Goal: Use online tool/utility

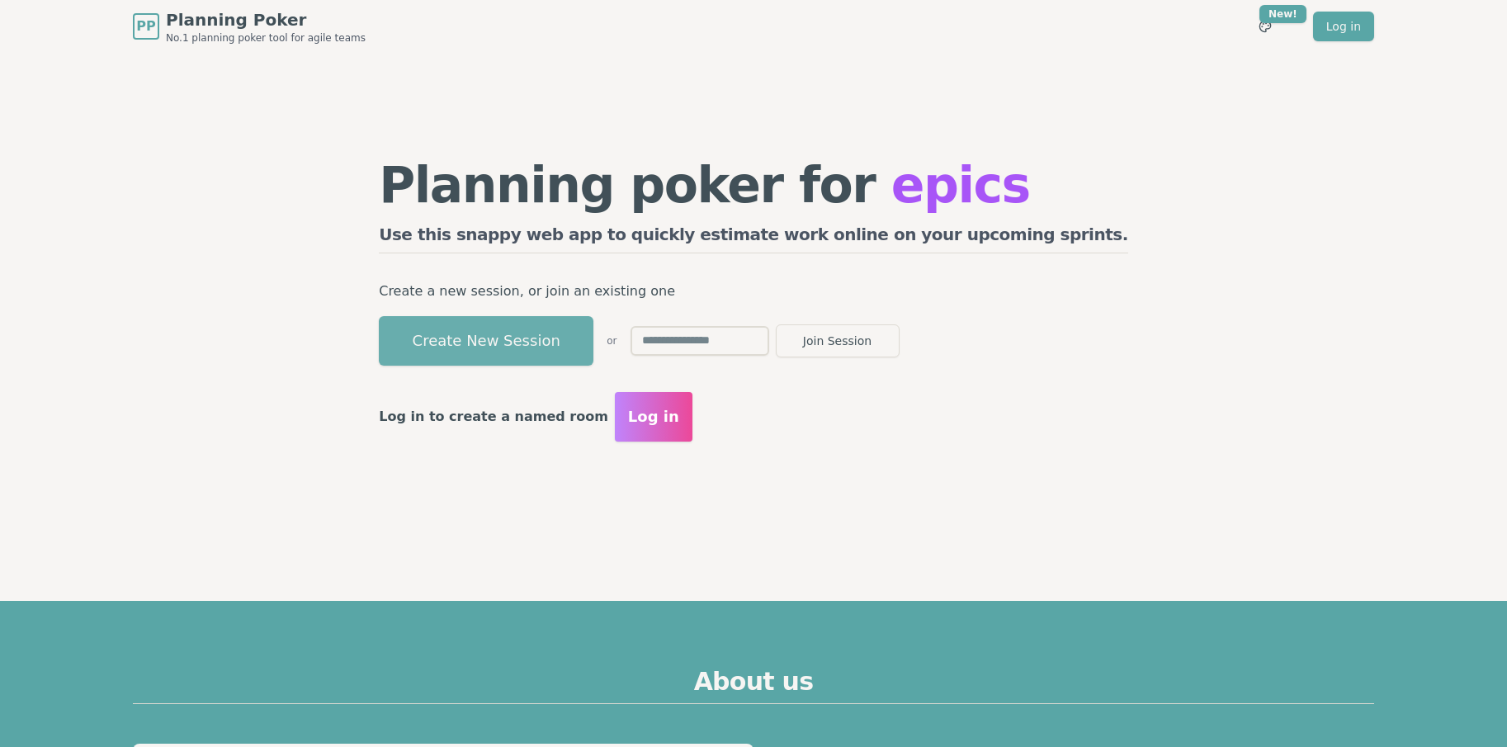
click at [593, 338] on button "Create New Session" at bounding box center [486, 341] width 215 height 50
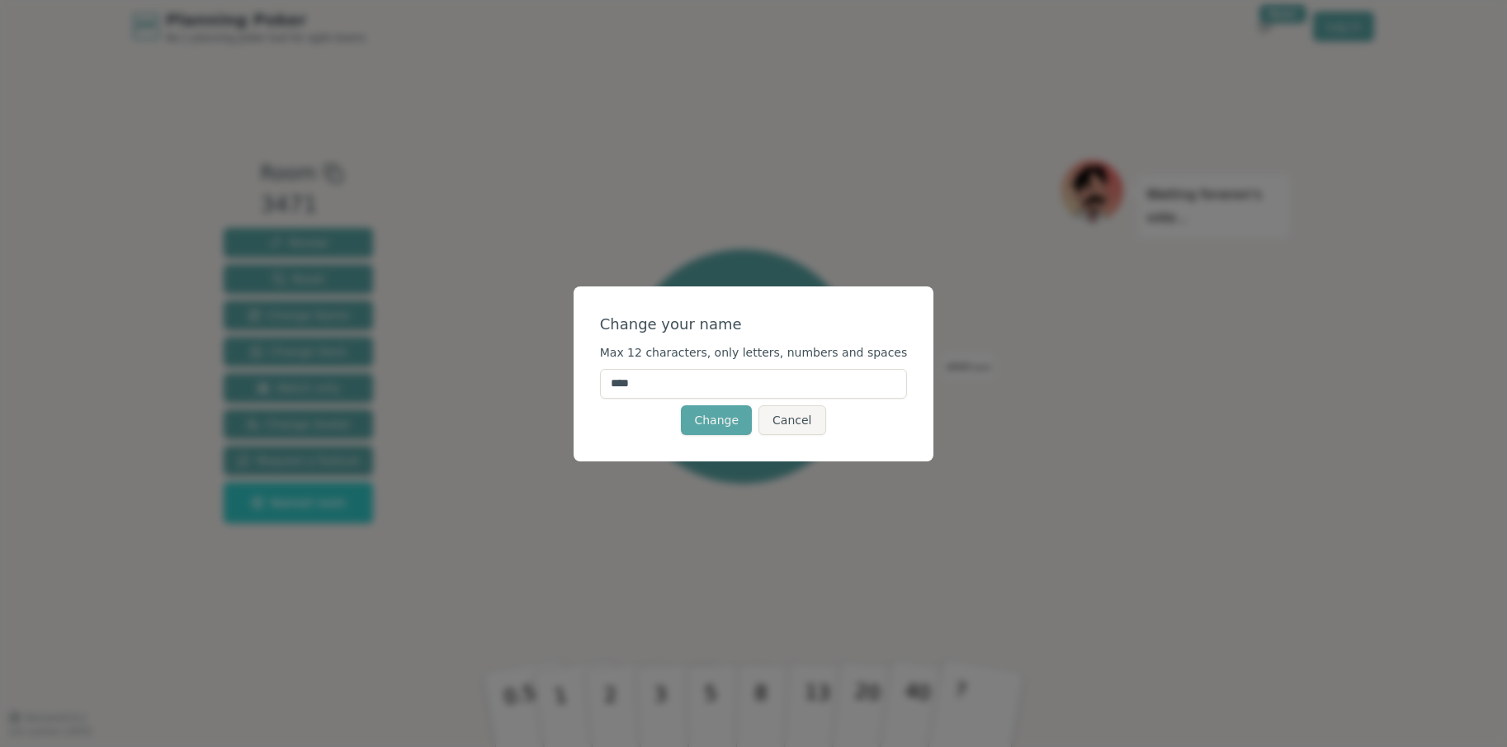
drag, startPoint x: 660, startPoint y: 385, endPoint x: 598, endPoint y: 385, distance: 61.9
click at [598, 385] on div "Change your name Max 12 characters, only letters, numbers and spaces **** Chang…" at bounding box center [754, 373] width 361 height 175
type input "****"
click at [906, 410] on div "Change your name Max 12 characters, only letters, numbers and spaces **** Chang…" at bounding box center [754, 373] width 361 height 175
click at [712, 415] on button "Change" at bounding box center [716, 420] width 71 height 30
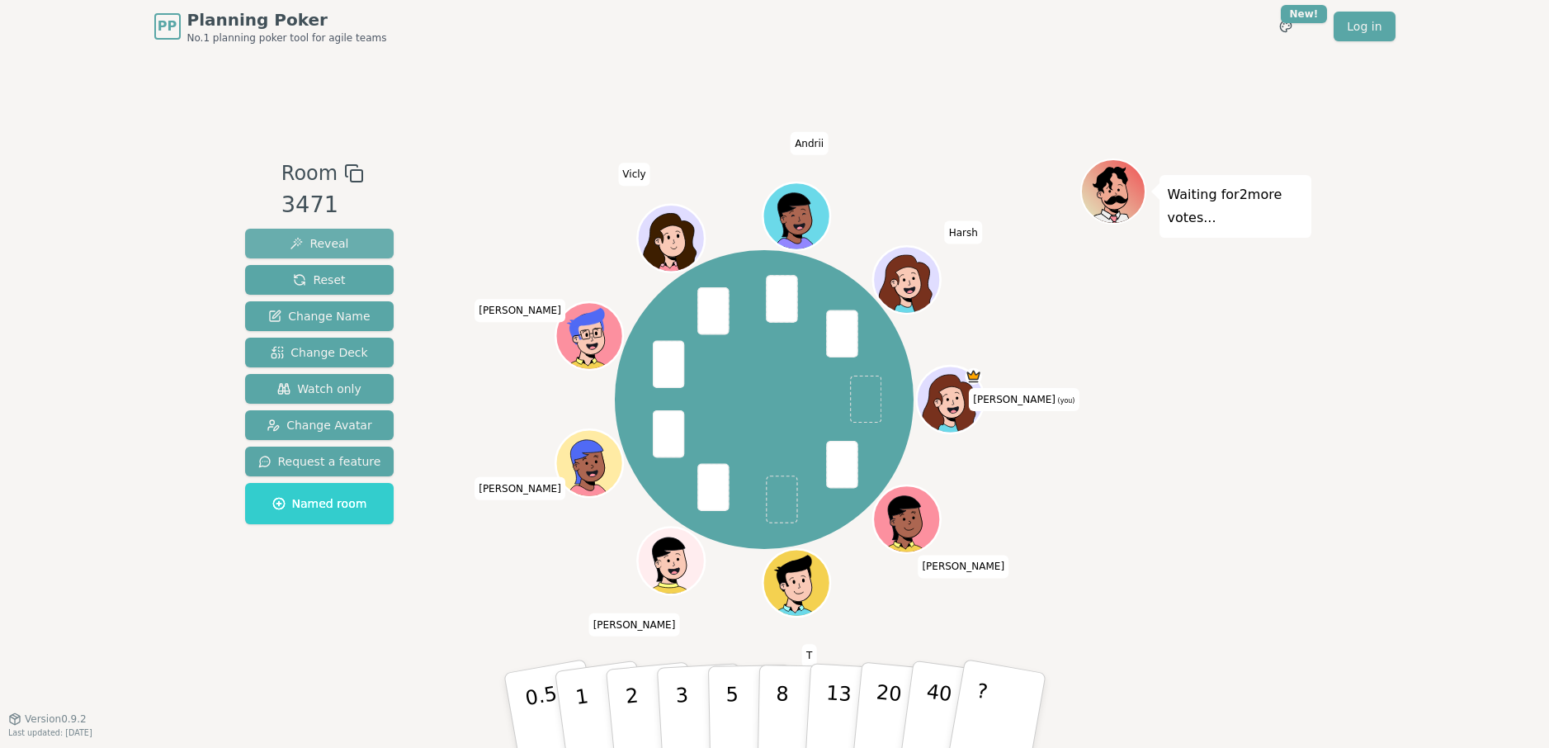
click at [327, 235] on span "Reveal" at bounding box center [319, 243] width 59 height 17
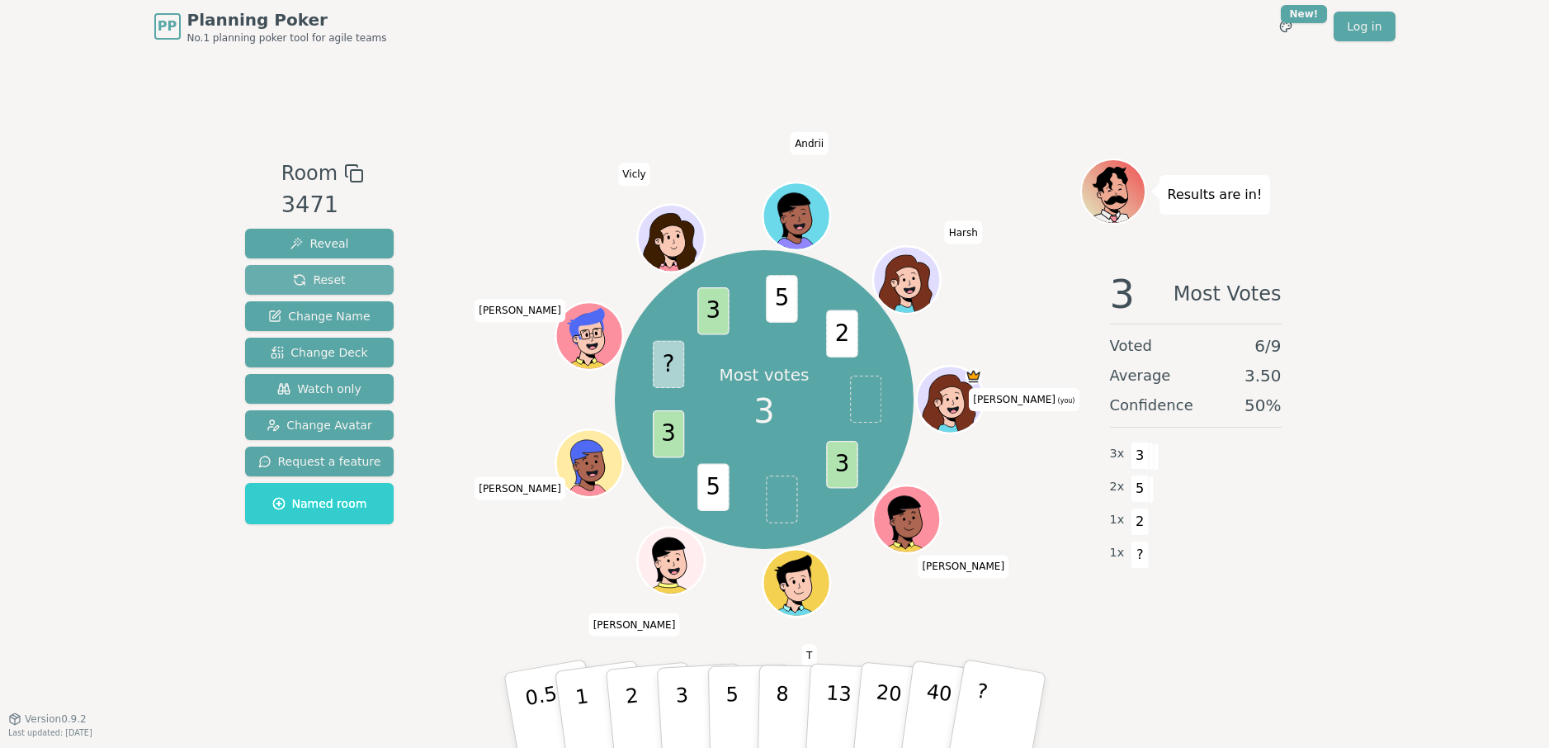
click at [324, 284] on span "Reset" at bounding box center [319, 280] width 52 height 17
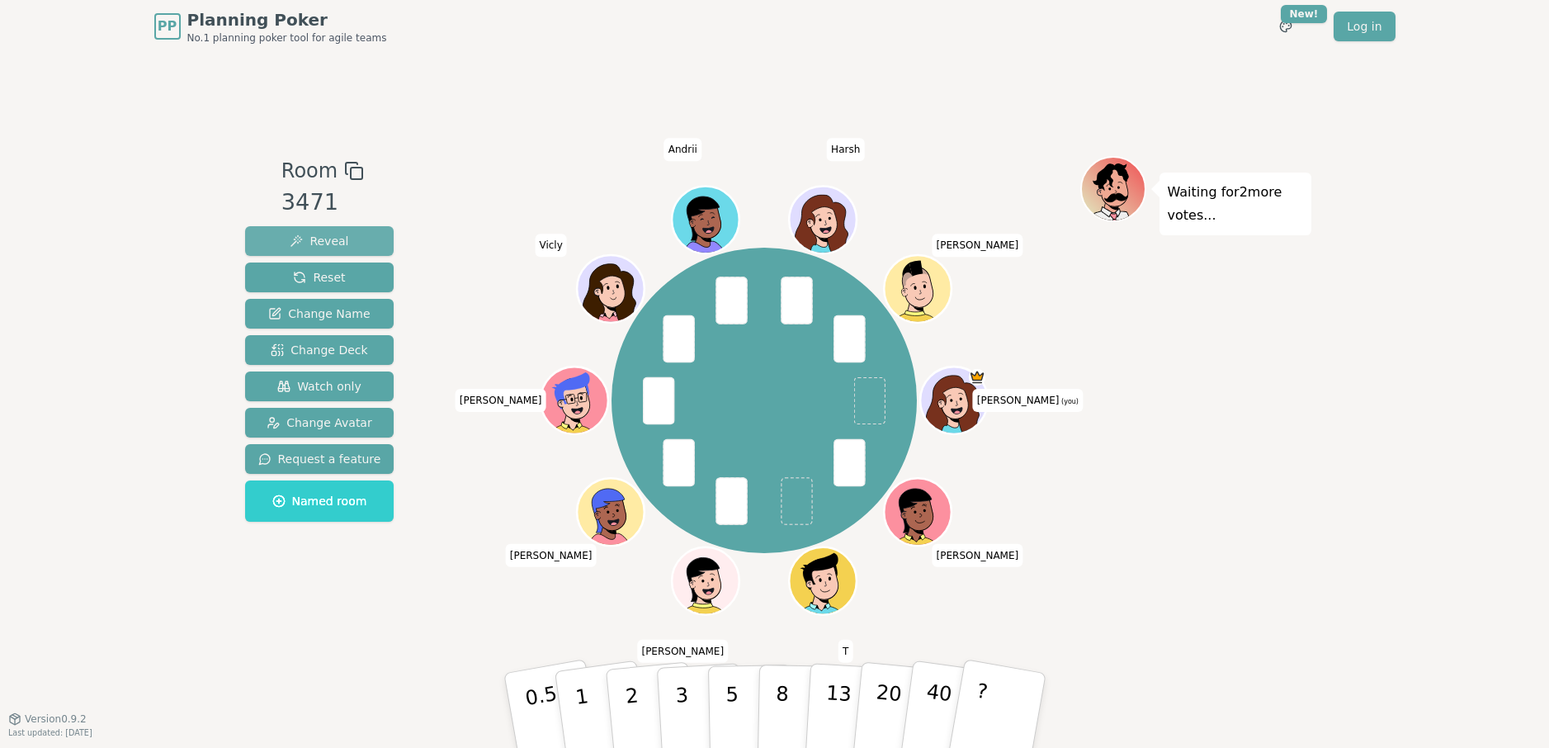
click at [342, 238] on span "Reveal" at bounding box center [319, 241] width 59 height 17
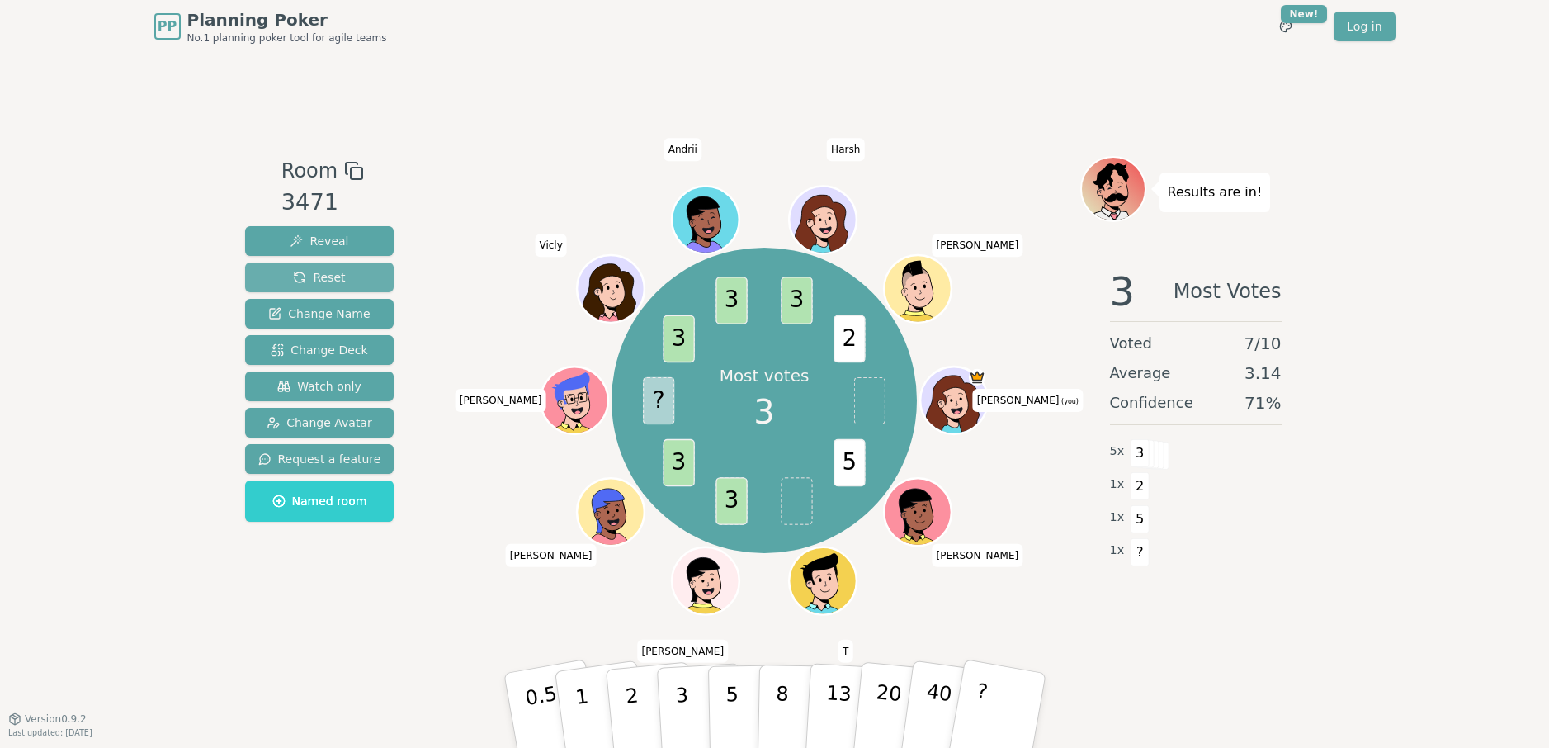
click at [356, 273] on button "Reset" at bounding box center [319, 277] width 149 height 30
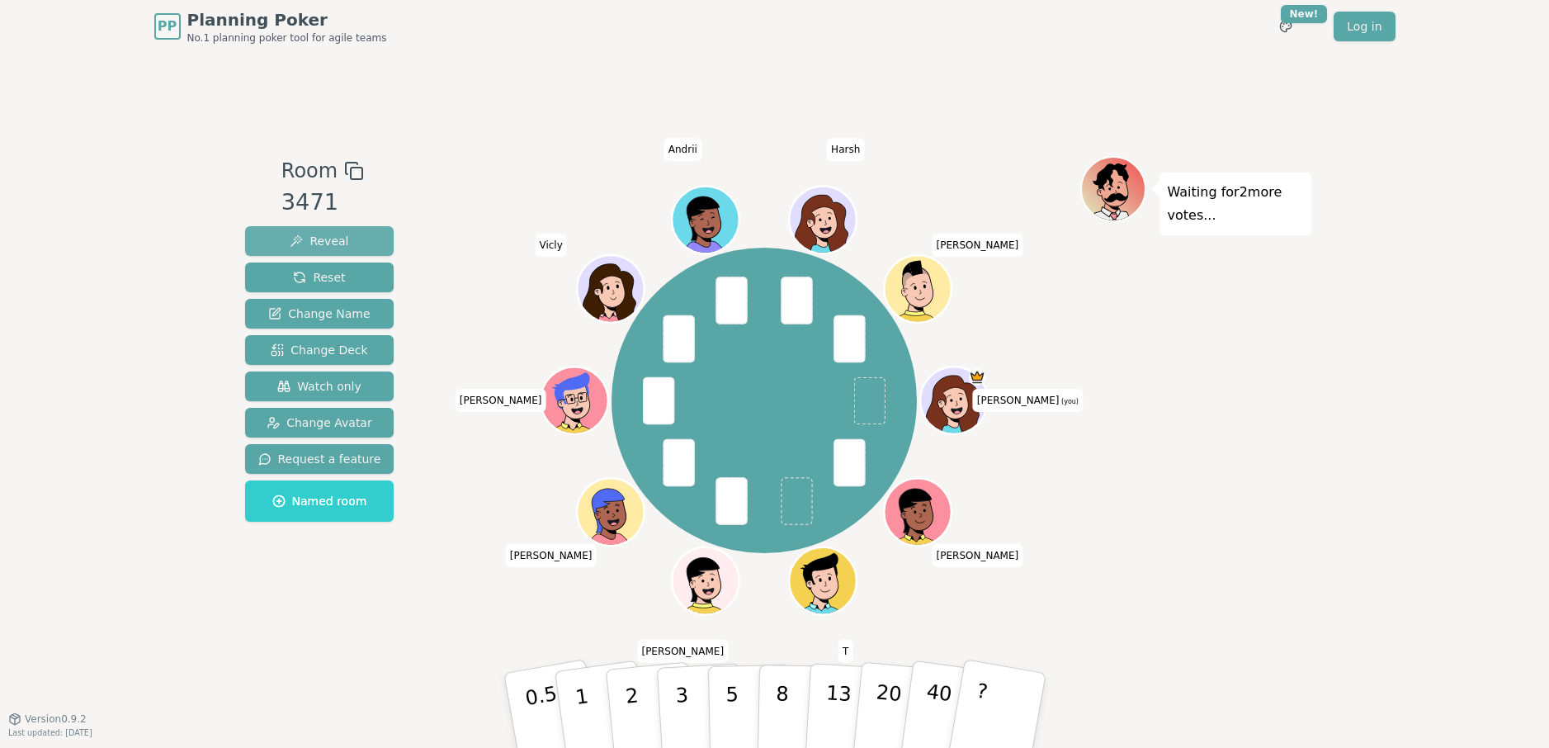
click at [327, 242] on span "Reveal" at bounding box center [319, 241] width 59 height 17
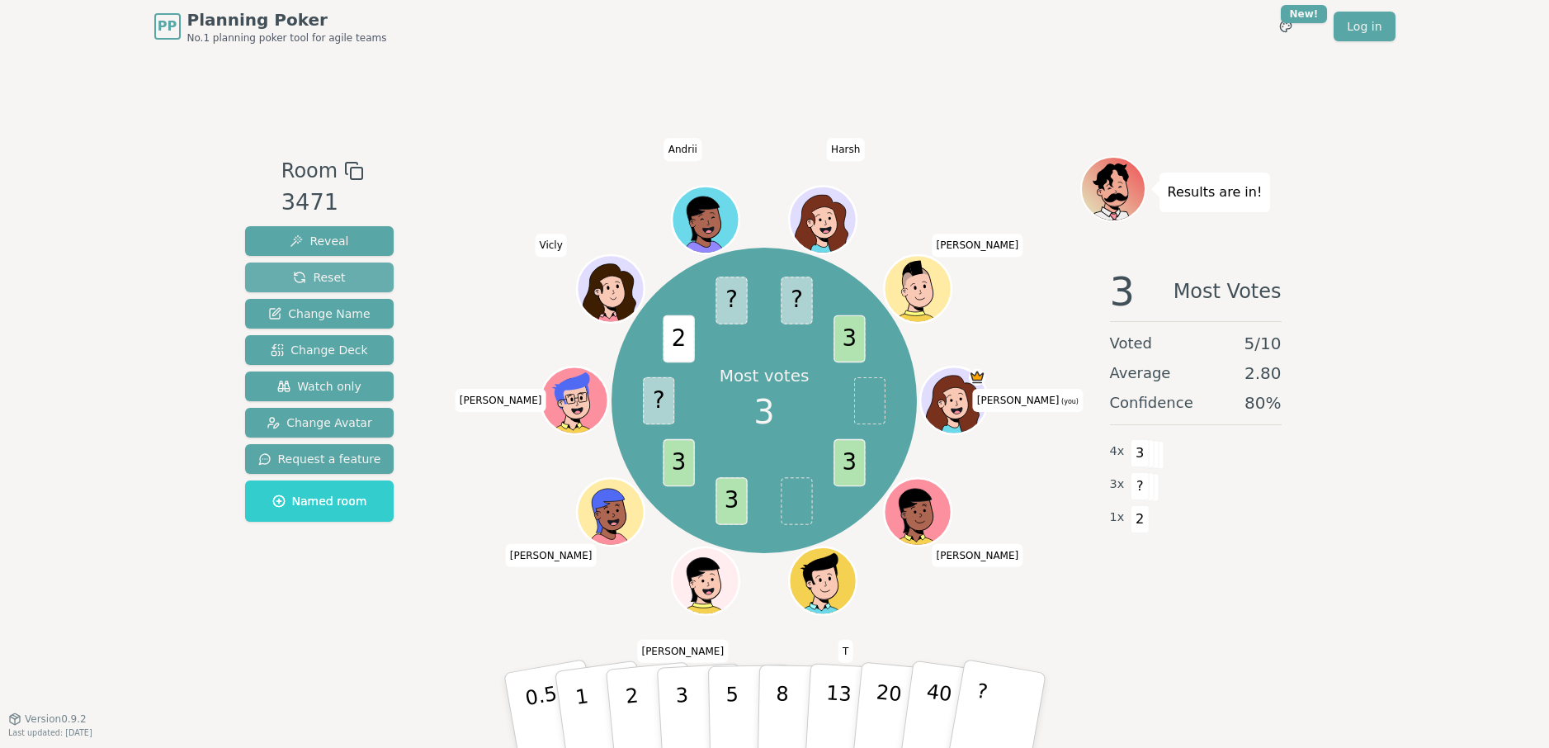
click at [325, 274] on span "Reset" at bounding box center [319, 277] width 52 height 17
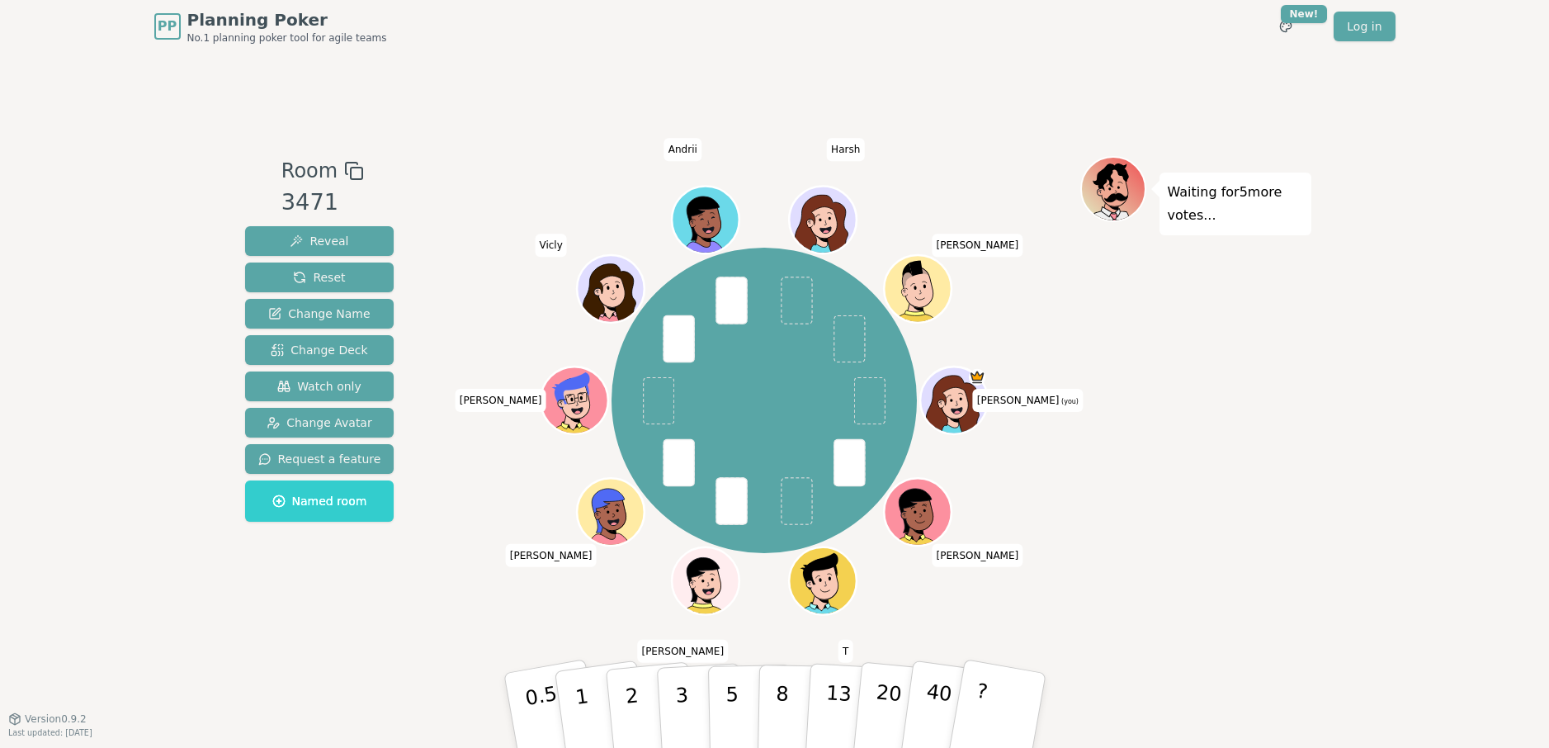
click at [471, 195] on div "[PERSON_NAME] (you) [PERSON_NAME] [PERSON_NAME] [PERSON_NAME]" at bounding box center [764, 401] width 631 height 430
click at [322, 234] on span "Reveal" at bounding box center [319, 241] width 59 height 17
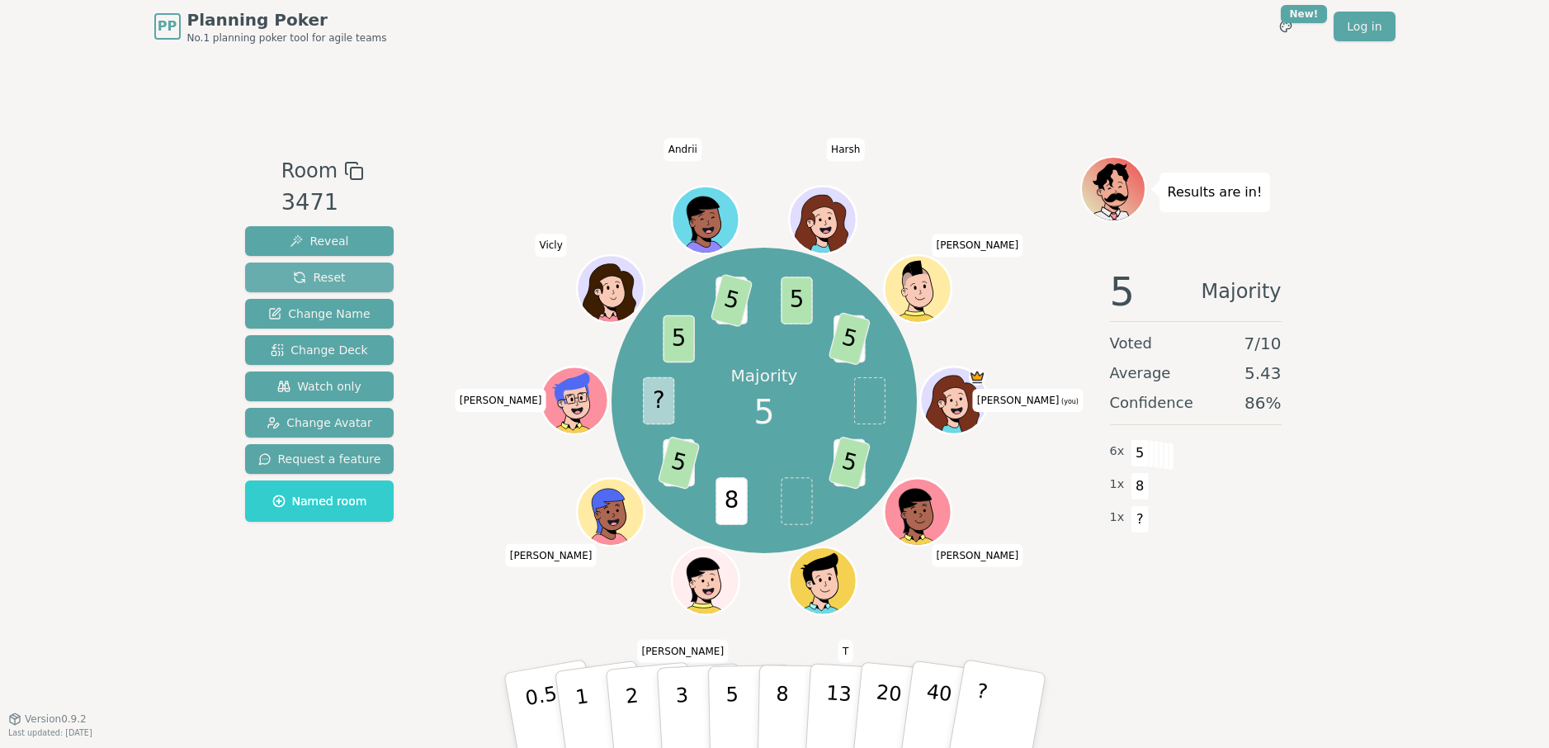
click at [310, 273] on span "Reset" at bounding box center [319, 277] width 52 height 17
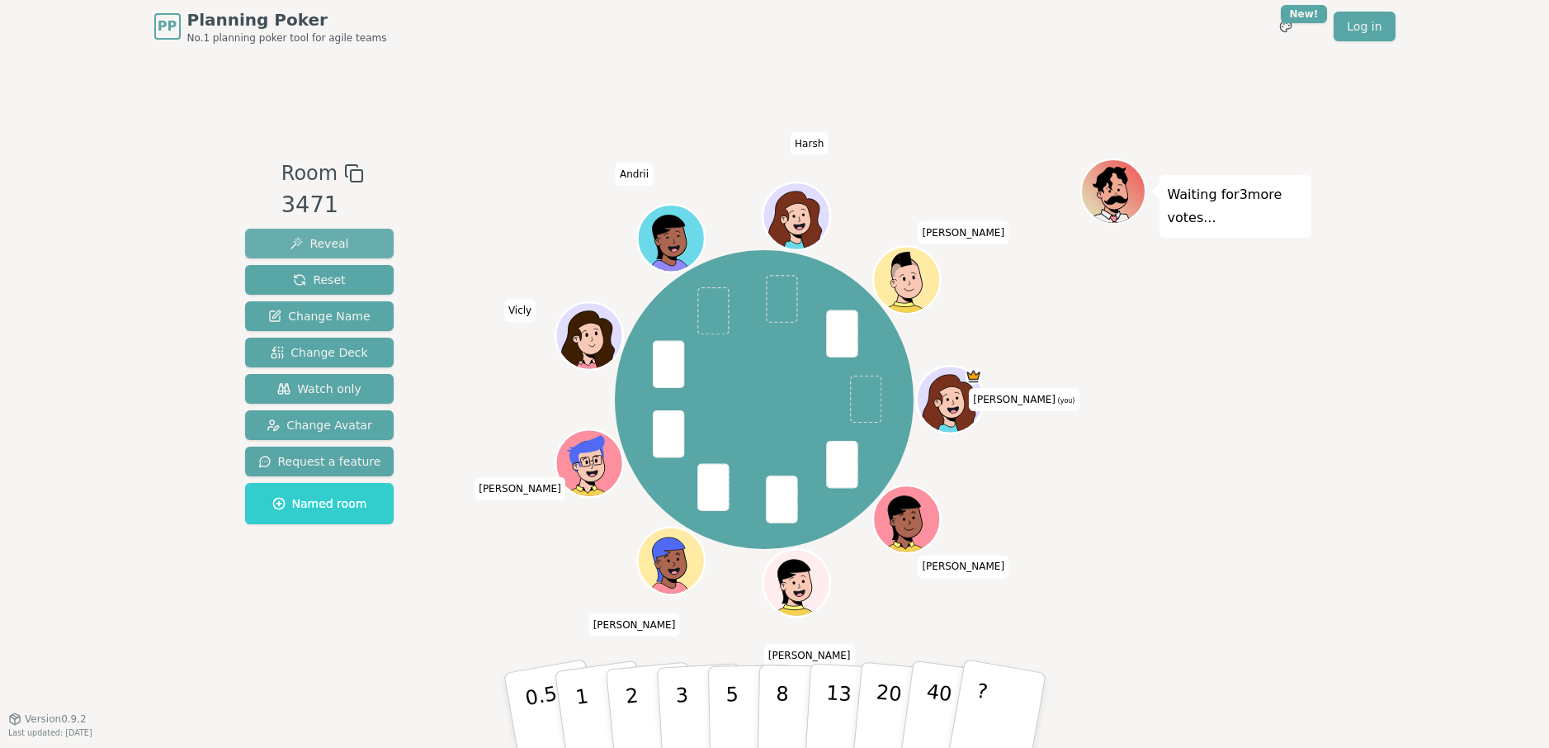
click at [343, 238] on span "Reveal" at bounding box center [319, 243] width 59 height 17
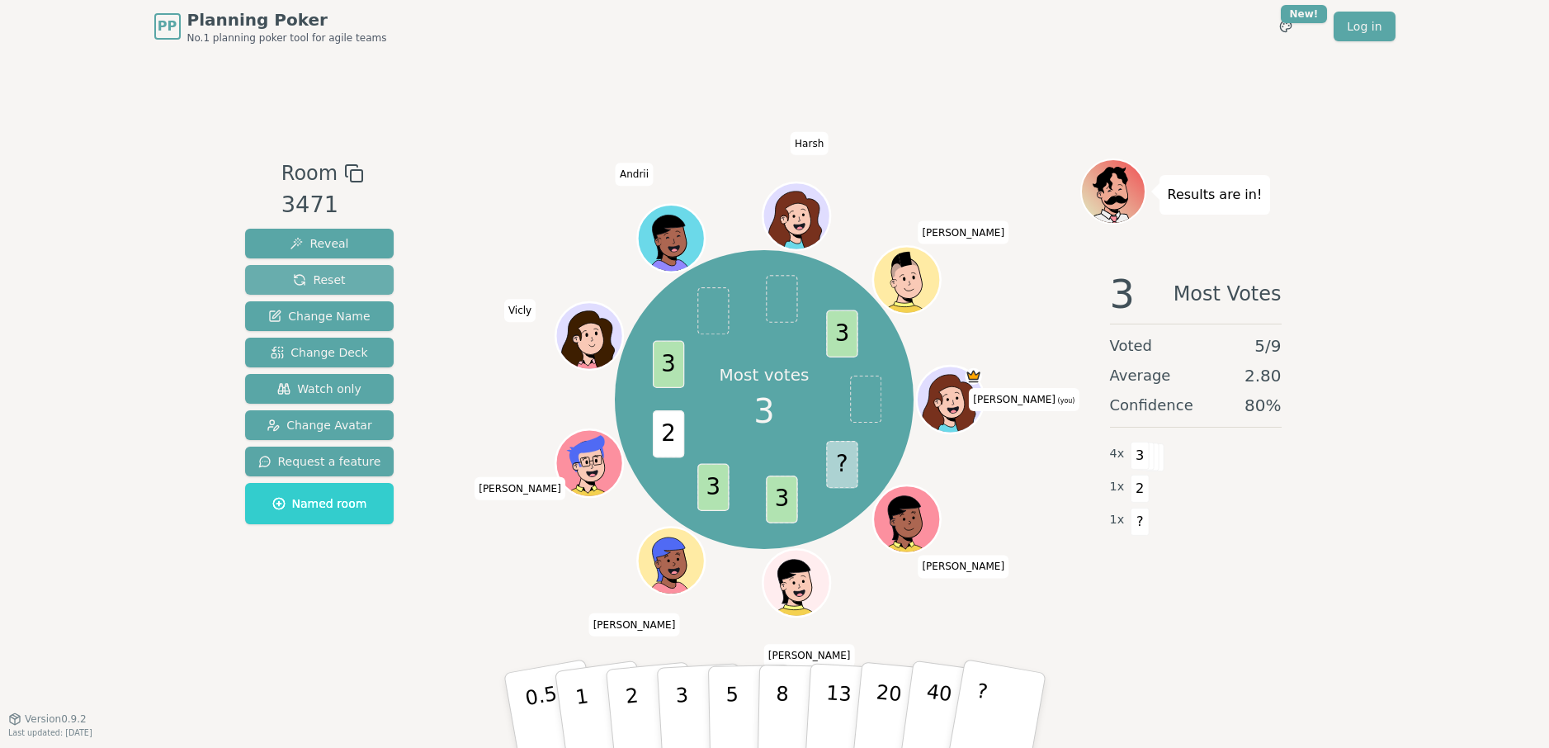
click at [342, 286] on button "Reset" at bounding box center [319, 280] width 149 height 30
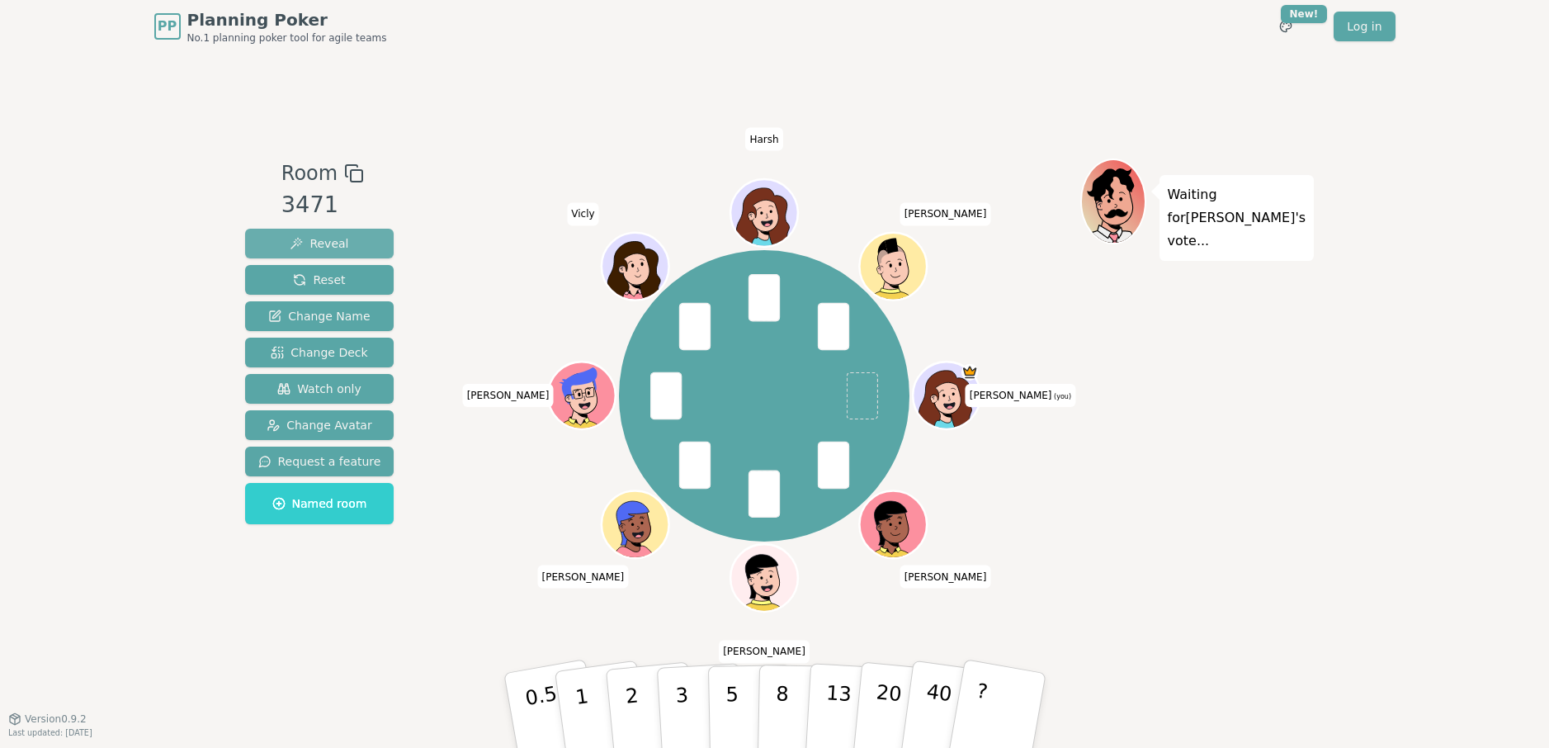
click at [323, 246] on span "Reveal" at bounding box center [319, 243] width 59 height 17
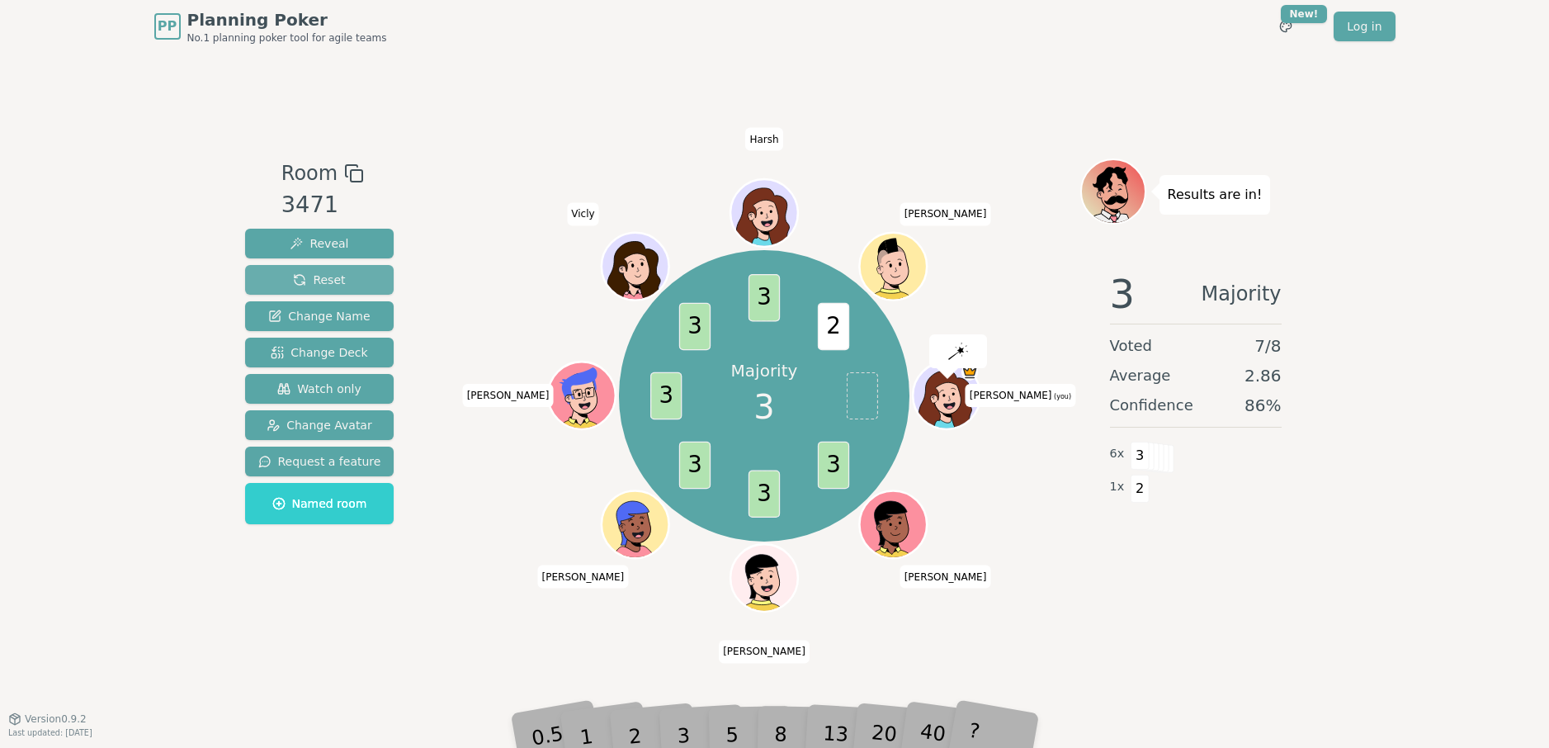
click at [323, 284] on span "Reset" at bounding box center [319, 280] width 52 height 17
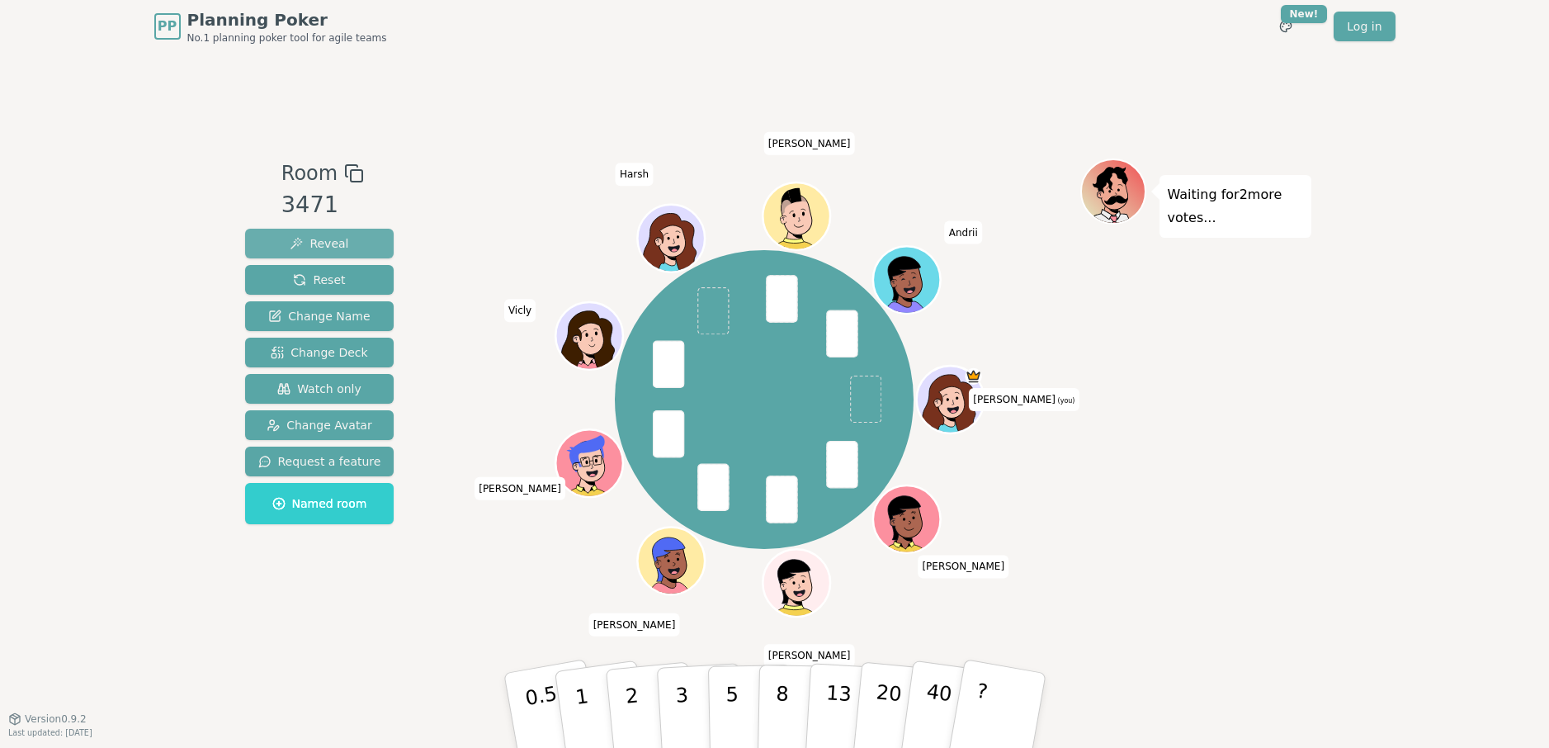
click at [328, 238] on span "Reveal" at bounding box center [319, 243] width 59 height 17
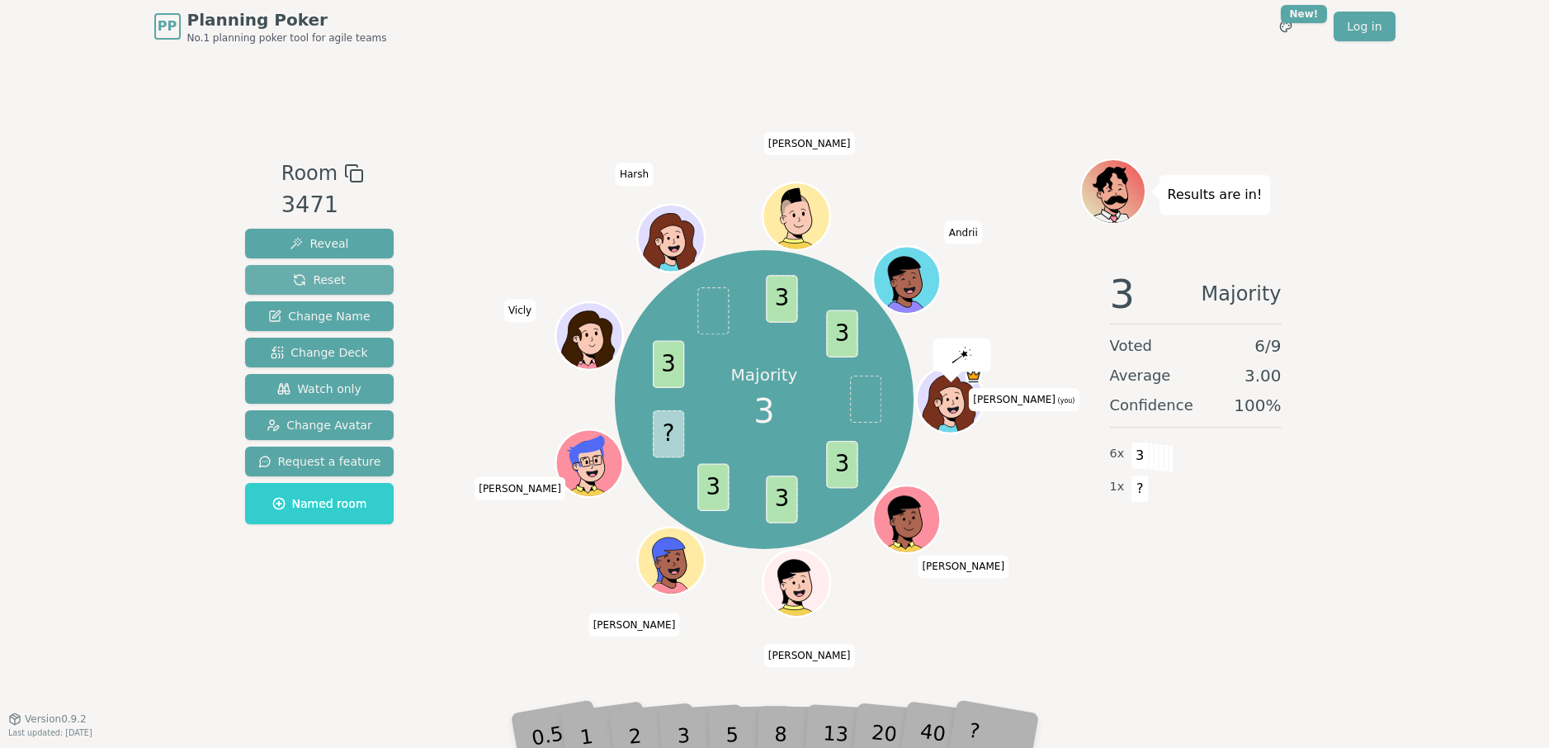
click at [345, 285] on button "Reset" at bounding box center [319, 280] width 149 height 30
